Goal: Find specific page/section: Find specific page/section

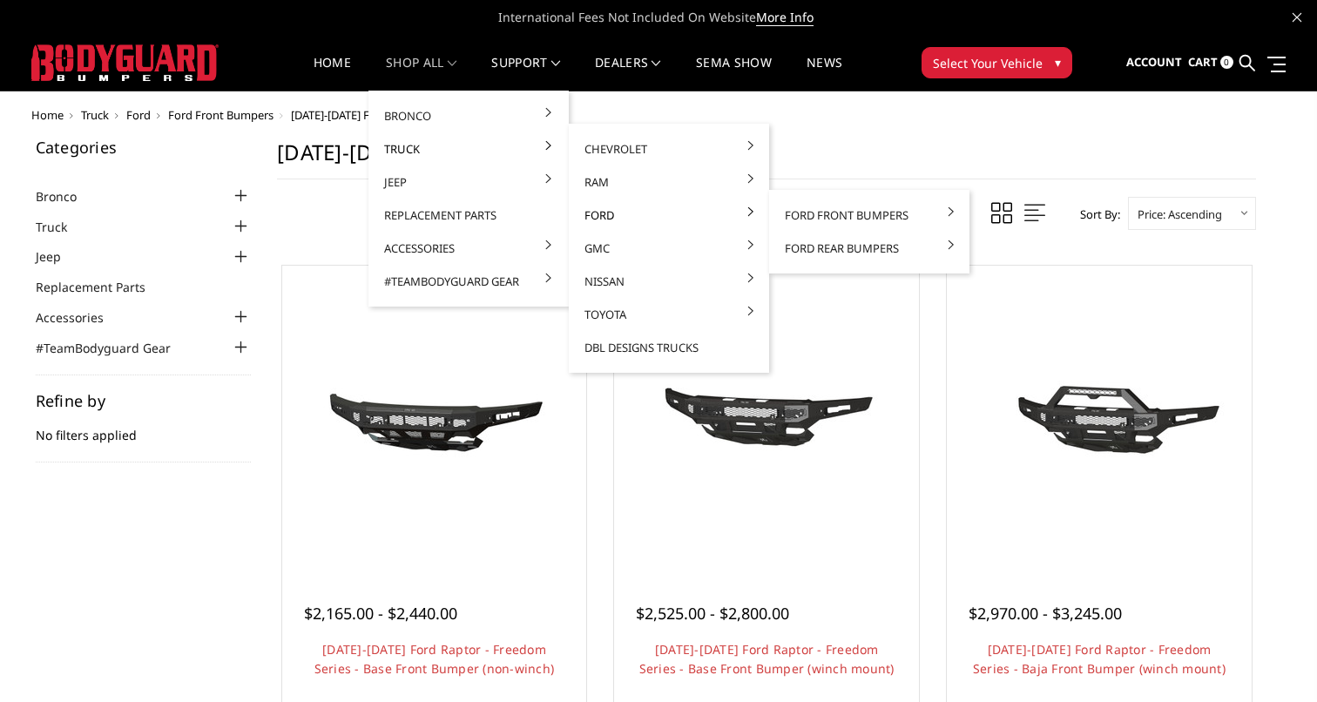
click at [609, 220] on link "Ford" at bounding box center [669, 215] width 186 height 33
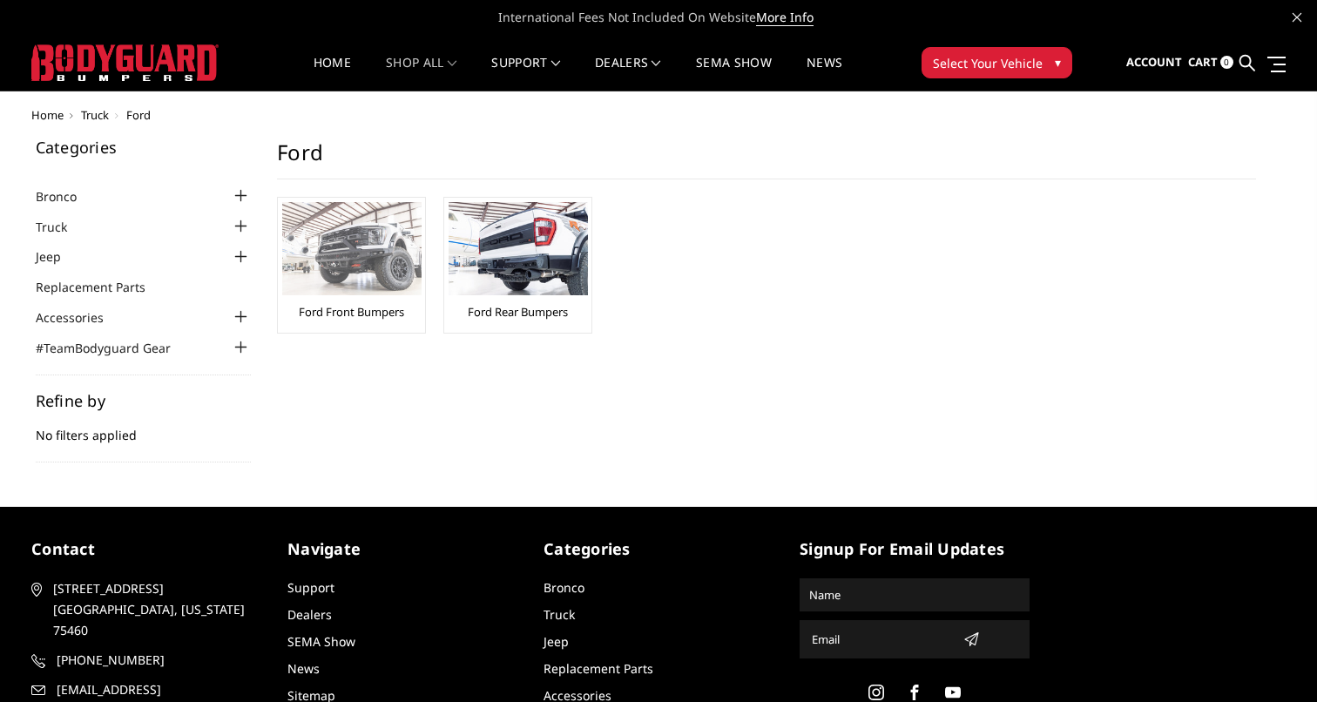
click at [386, 248] on img at bounding box center [351, 248] width 139 height 93
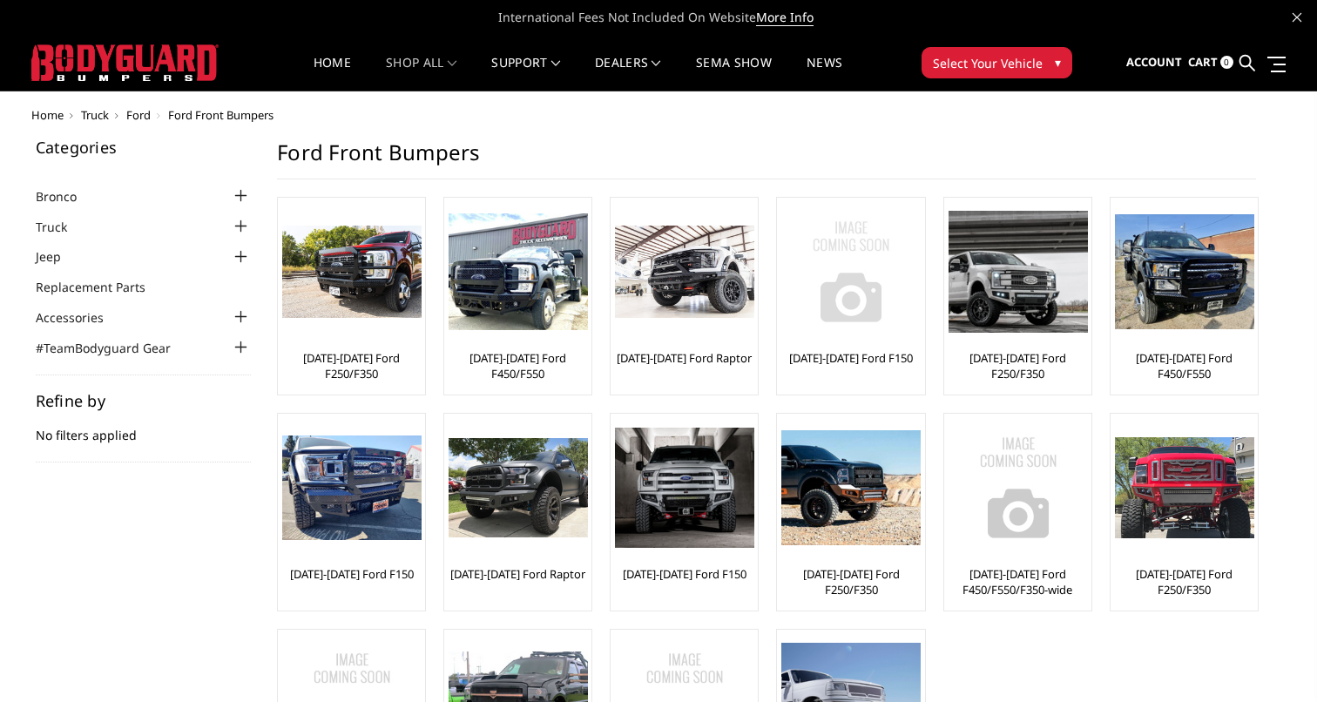
click at [819, 264] on img at bounding box center [851, 271] width 139 height 139
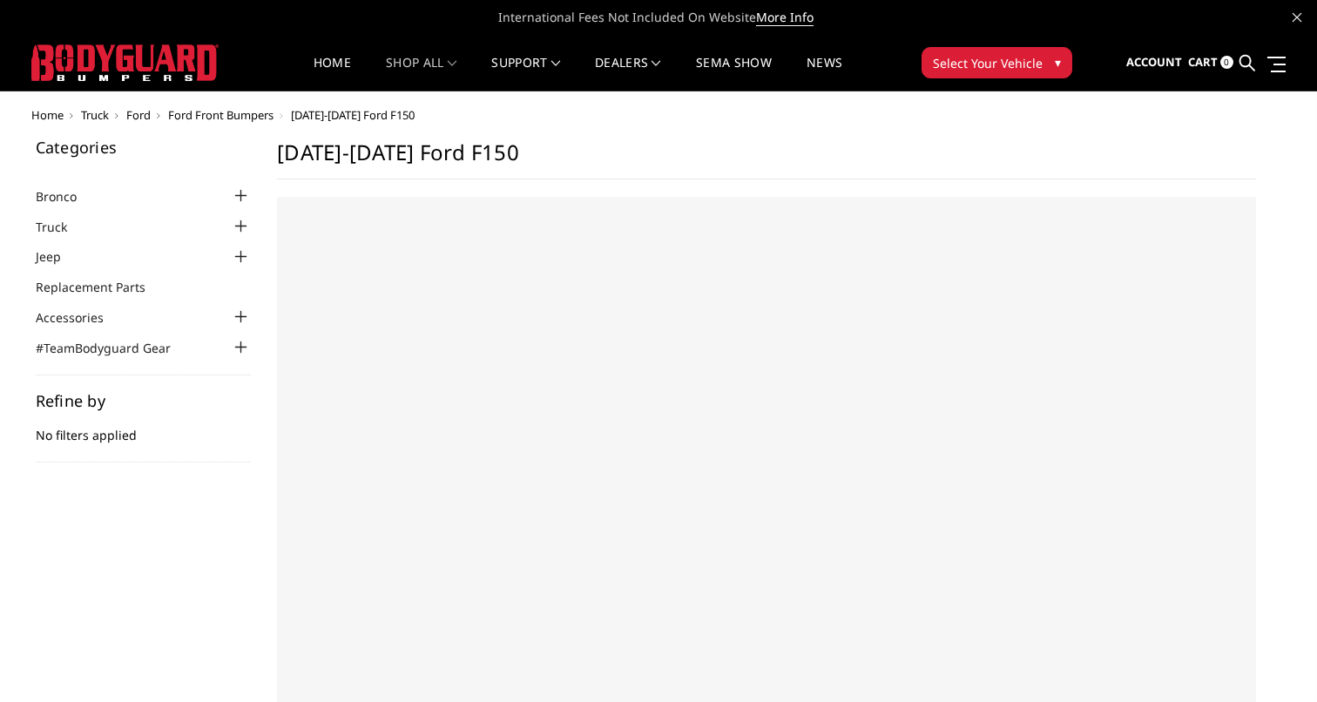
select select "US"
